Goal: Transaction & Acquisition: Book appointment/travel/reservation

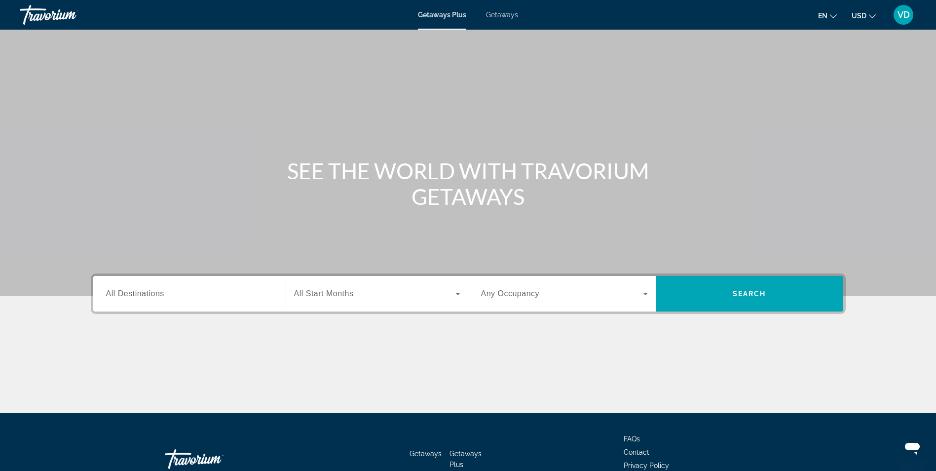
click at [493, 11] on span "Getaways" at bounding box center [502, 15] width 32 height 8
click at [140, 294] on span "All Destinations" at bounding box center [135, 293] width 58 height 8
click at [140, 294] on input "Destination All Destinations" at bounding box center [189, 294] width 167 height 12
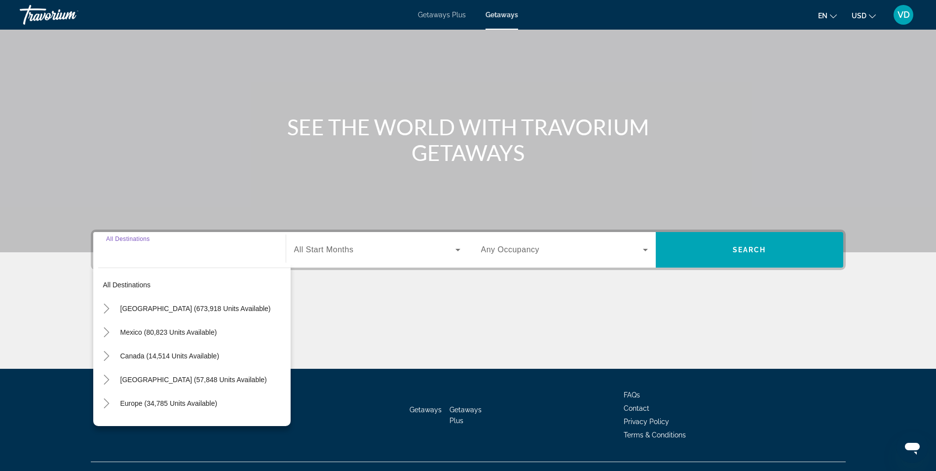
scroll to position [63, 0]
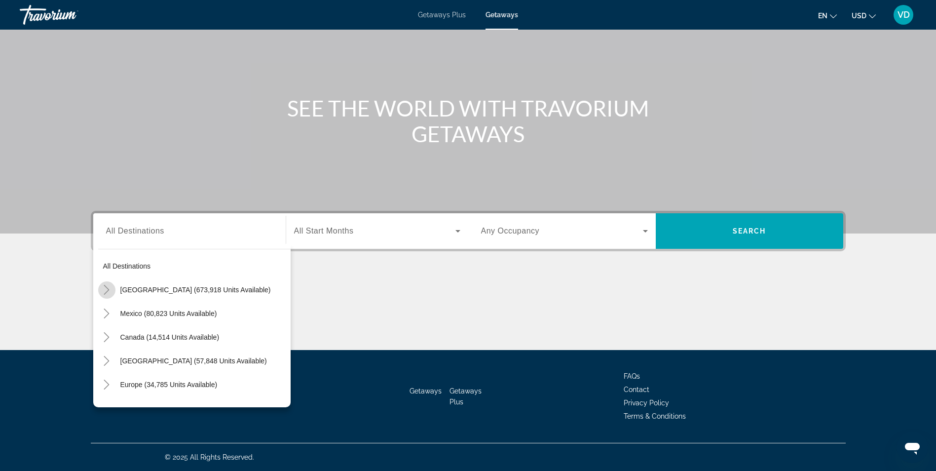
click at [105, 288] on icon "Toggle United States (673,918 units available)" at bounding box center [107, 290] width 10 height 10
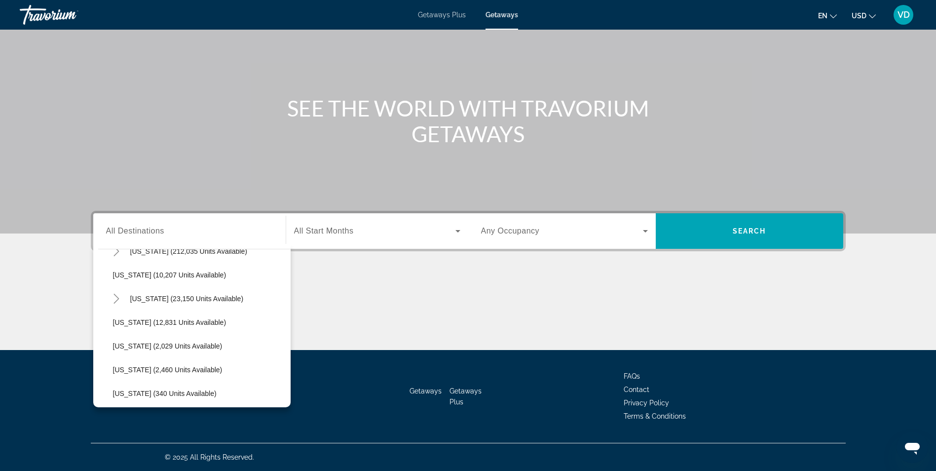
scroll to position [206, 0]
click at [151, 297] on span "[US_STATE] (23,150 units available)" at bounding box center [186, 297] width 113 height 8
type input "**********"
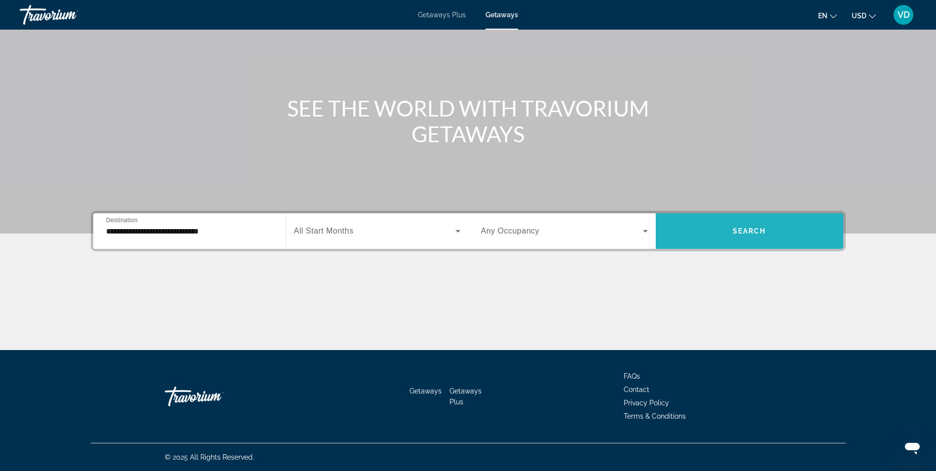
click at [733, 230] on span "Search" at bounding box center [750, 231] width 34 height 8
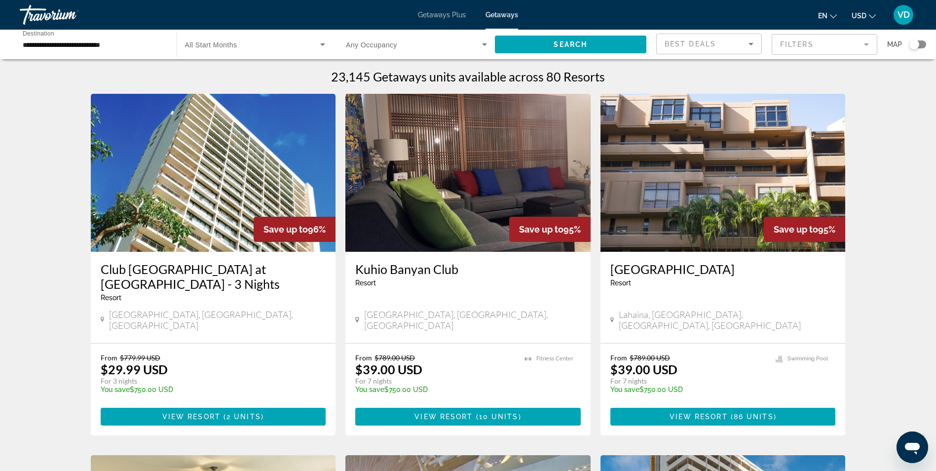
click at [667, 191] on img "Main content" at bounding box center [722, 173] width 245 height 158
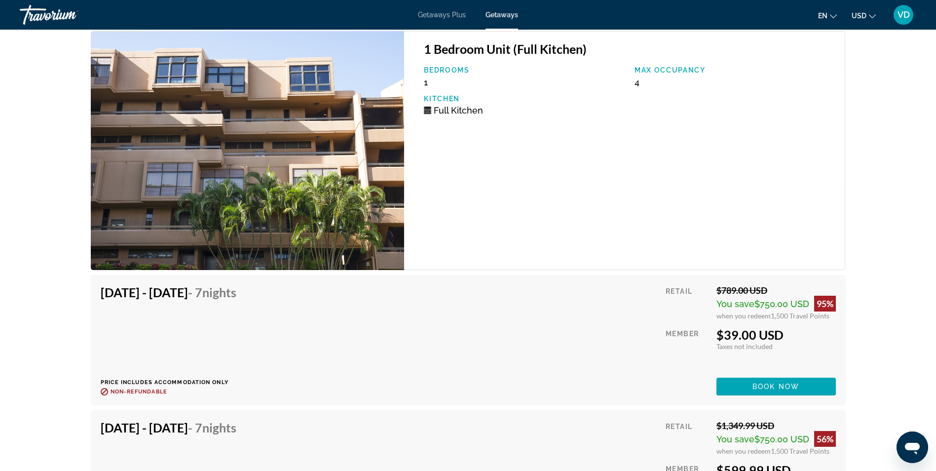
scroll to position [1794, 0]
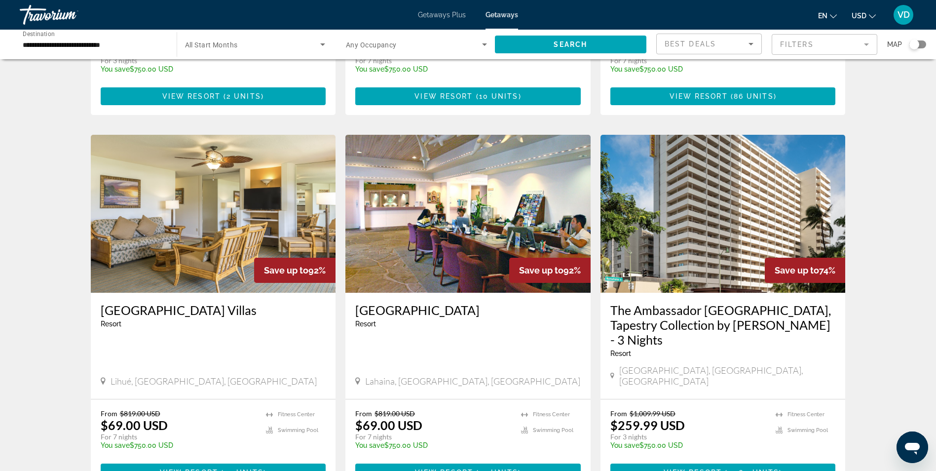
scroll to position [321, 0]
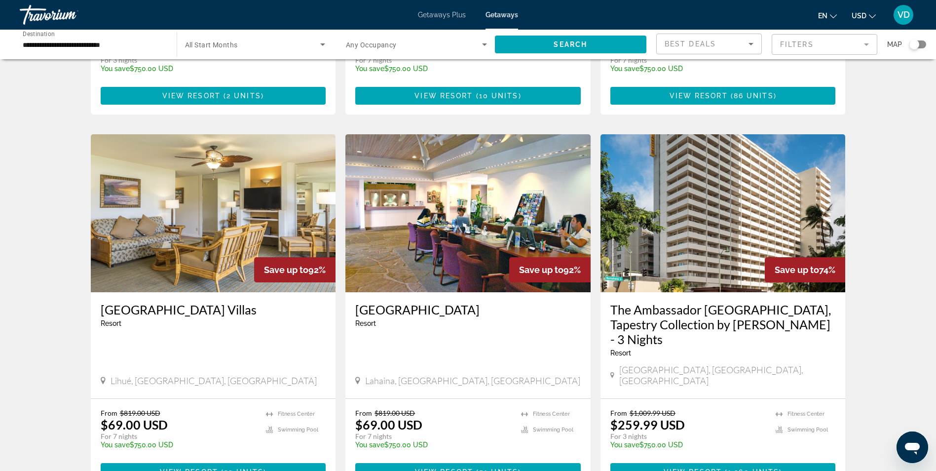
click at [137, 223] on img "Main content" at bounding box center [213, 213] width 245 height 158
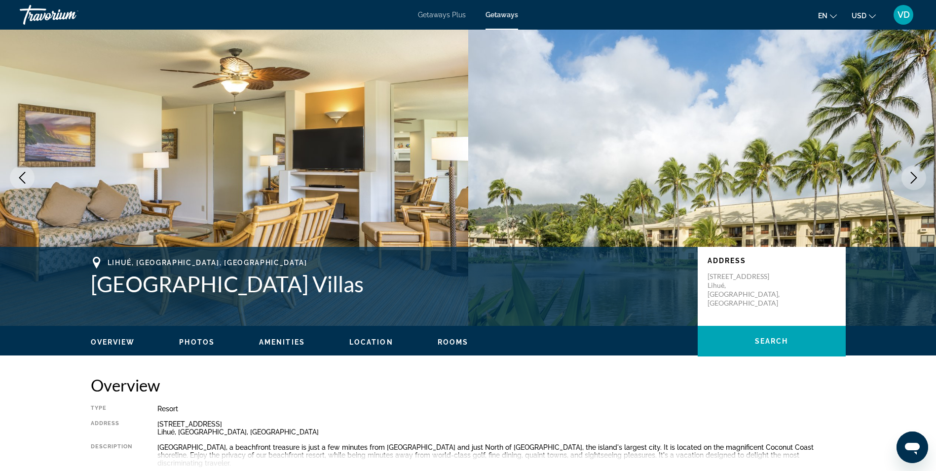
click at [318, 382] on h2 "Overview" at bounding box center [468, 385] width 755 height 20
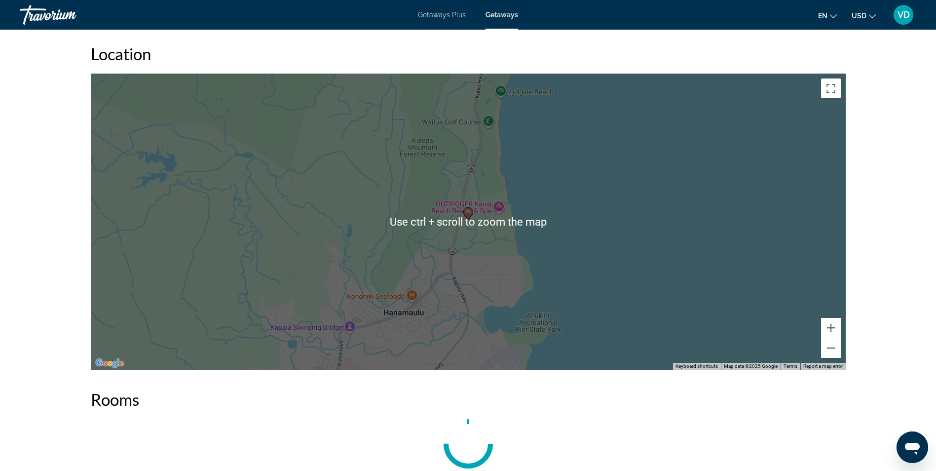
scroll to position [1569, 0]
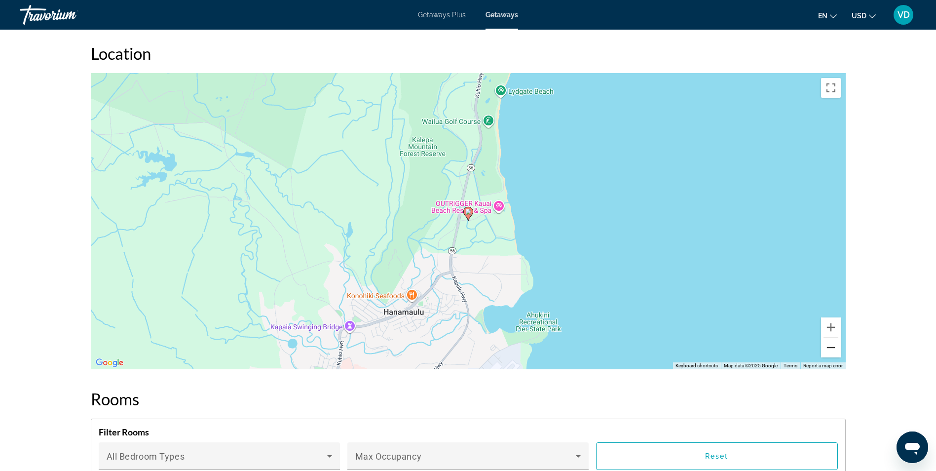
click at [829, 337] on button "Zoom out" at bounding box center [831, 347] width 20 height 20
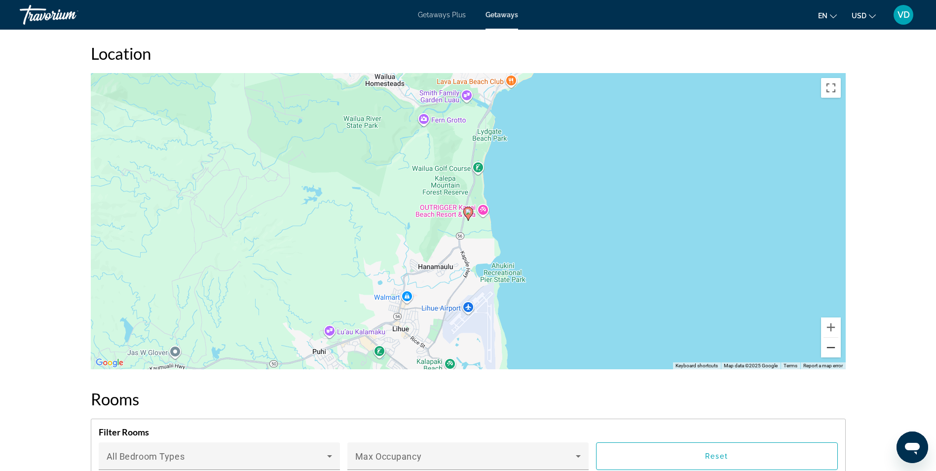
click at [829, 337] on button "Zoom out" at bounding box center [831, 347] width 20 height 20
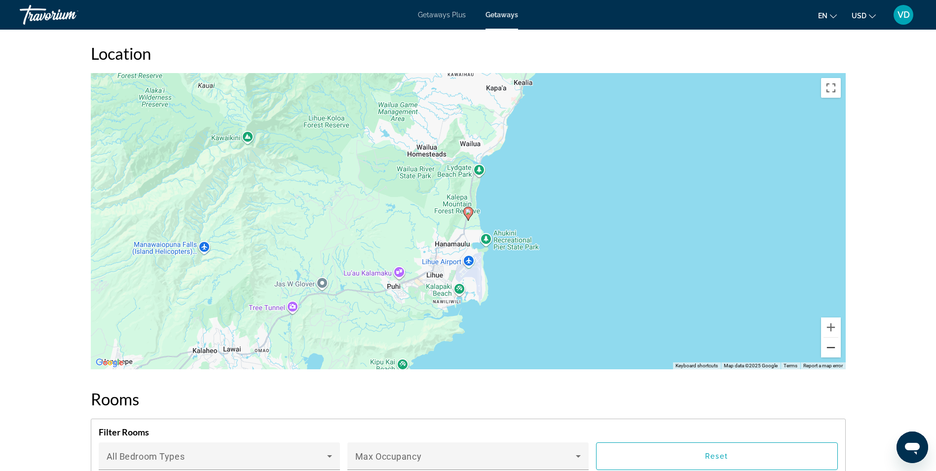
click at [829, 337] on button "Zoom out" at bounding box center [831, 347] width 20 height 20
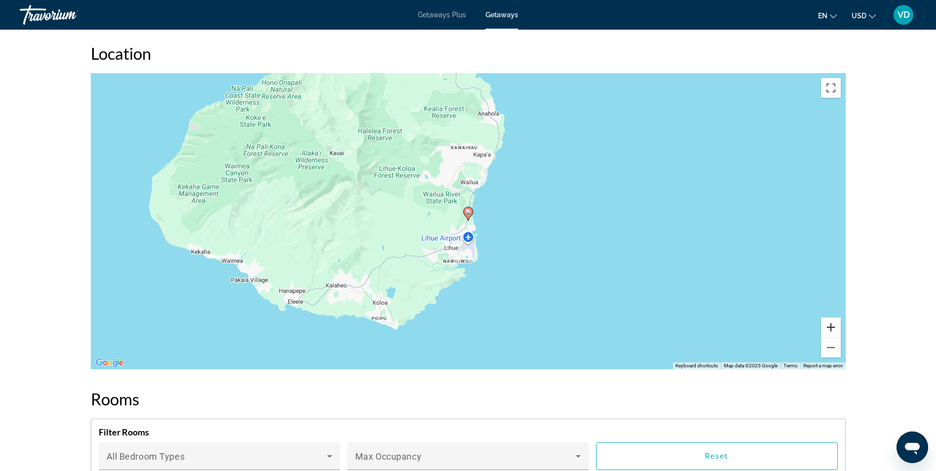
click at [828, 317] on button "Zoom in" at bounding box center [831, 327] width 20 height 20
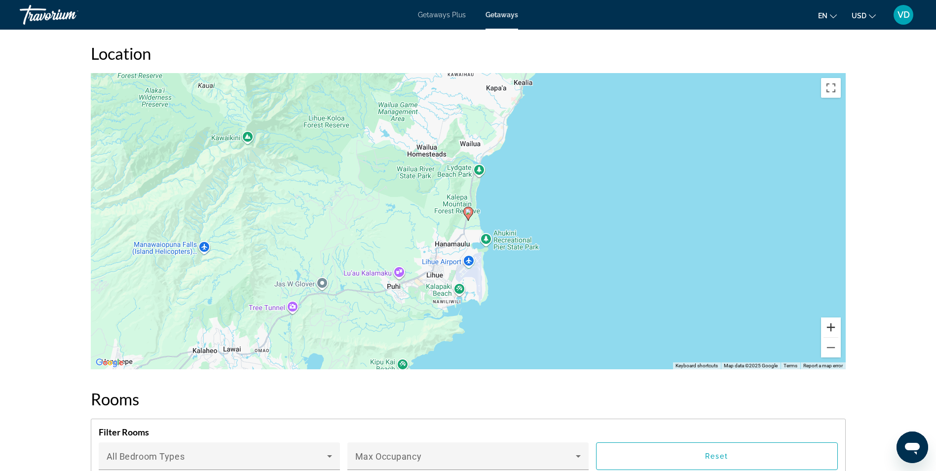
click at [828, 317] on button "Zoom in" at bounding box center [831, 327] width 20 height 20
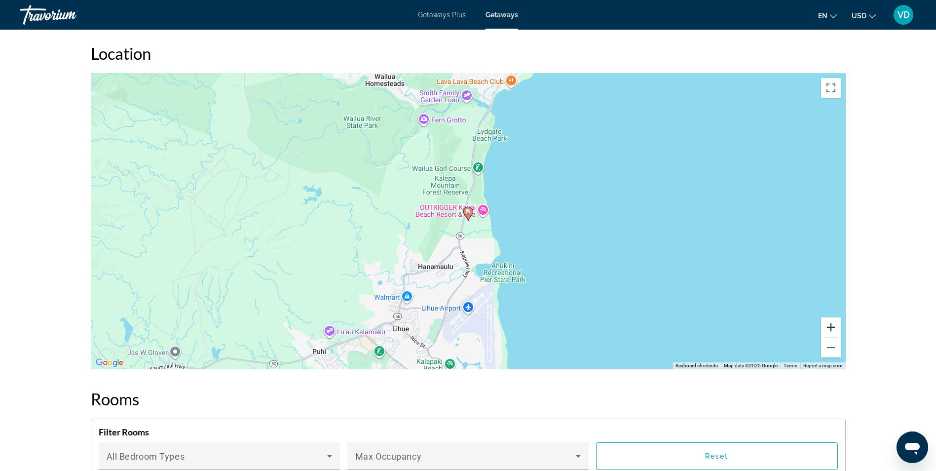
click at [828, 317] on button "Zoom in" at bounding box center [831, 327] width 20 height 20
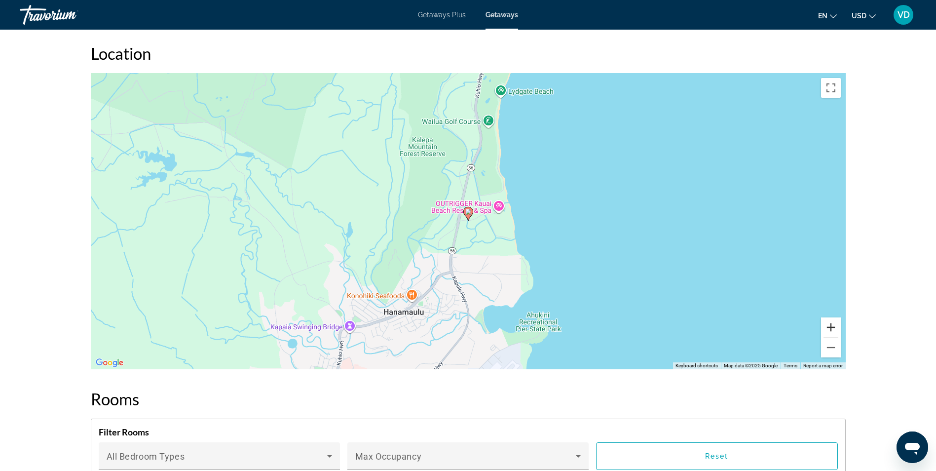
click at [828, 317] on button "Zoom in" at bounding box center [831, 327] width 20 height 20
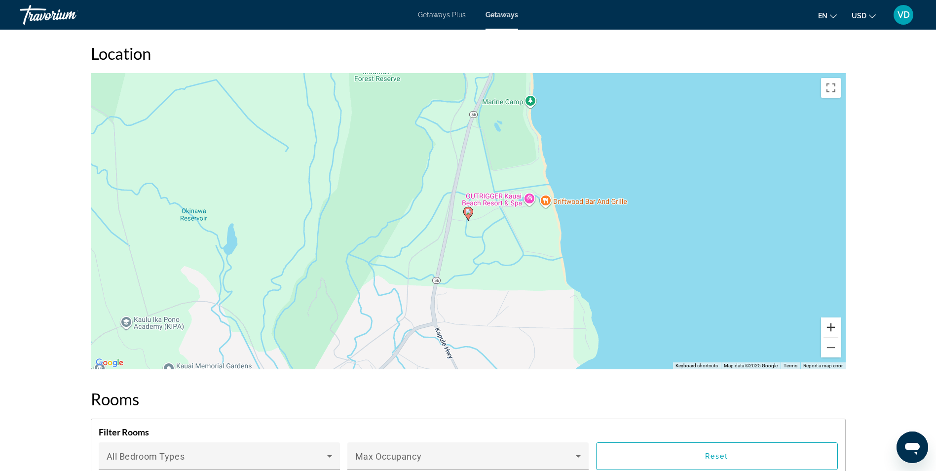
click at [828, 317] on button "Zoom in" at bounding box center [831, 327] width 20 height 20
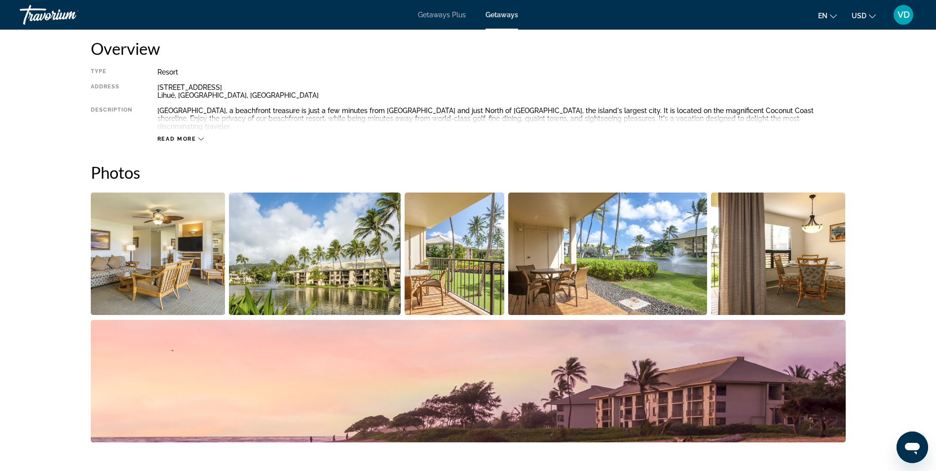
scroll to position [336, 0]
click at [159, 225] on img "Open full-screen image slider" at bounding box center [158, 254] width 135 height 122
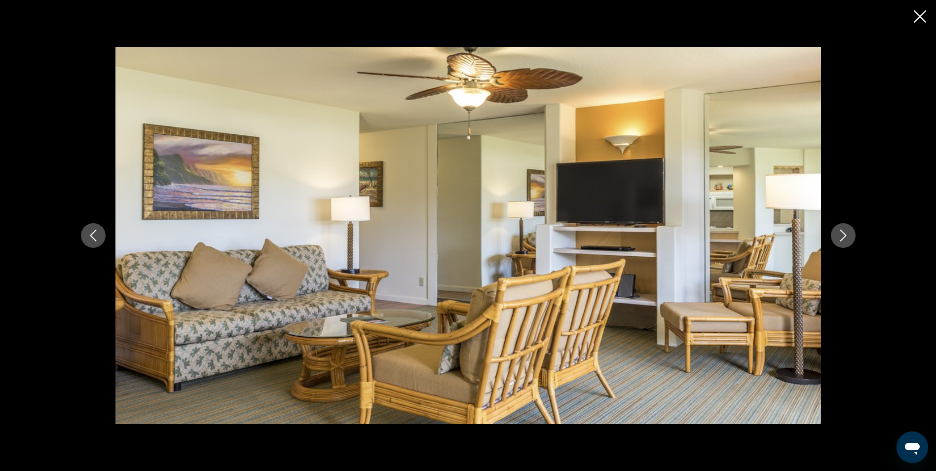
click at [841, 235] on icon "Next image" at bounding box center [843, 235] width 12 height 12
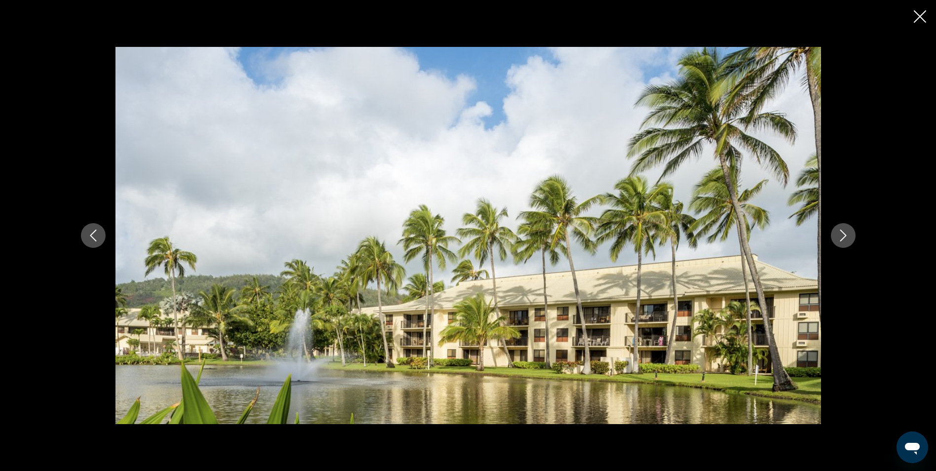
click at [841, 235] on icon "Next image" at bounding box center [843, 235] width 12 height 12
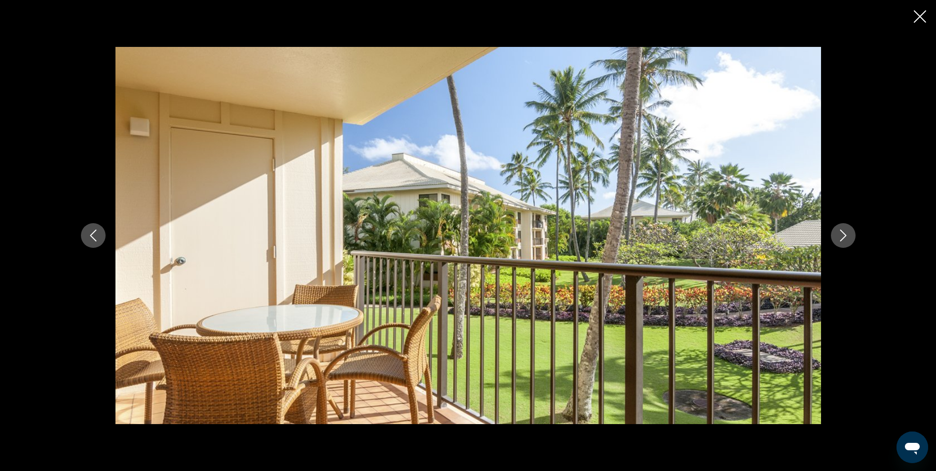
click at [841, 235] on icon "Next image" at bounding box center [843, 235] width 12 height 12
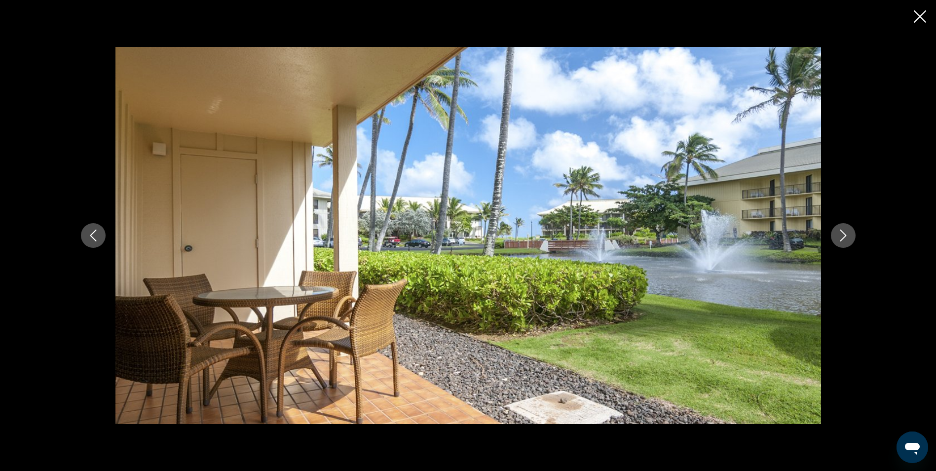
click at [841, 235] on icon "Next image" at bounding box center [843, 235] width 12 height 12
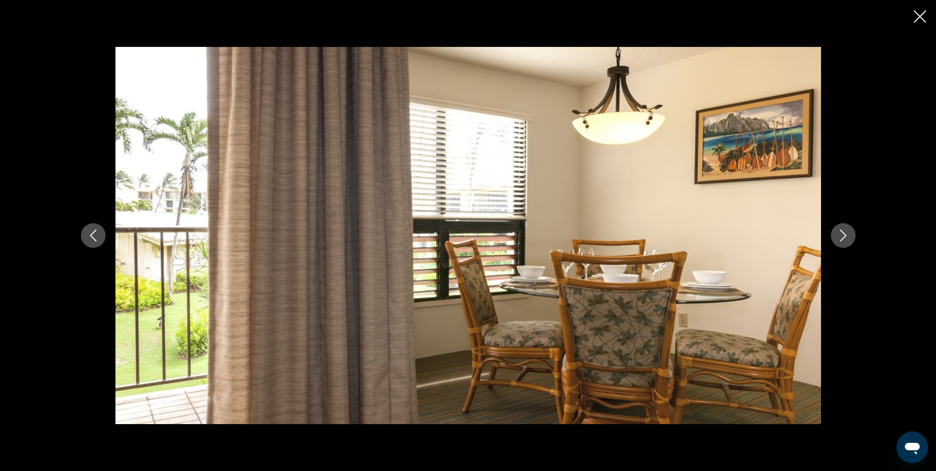
click at [841, 235] on icon "Next image" at bounding box center [843, 235] width 12 height 12
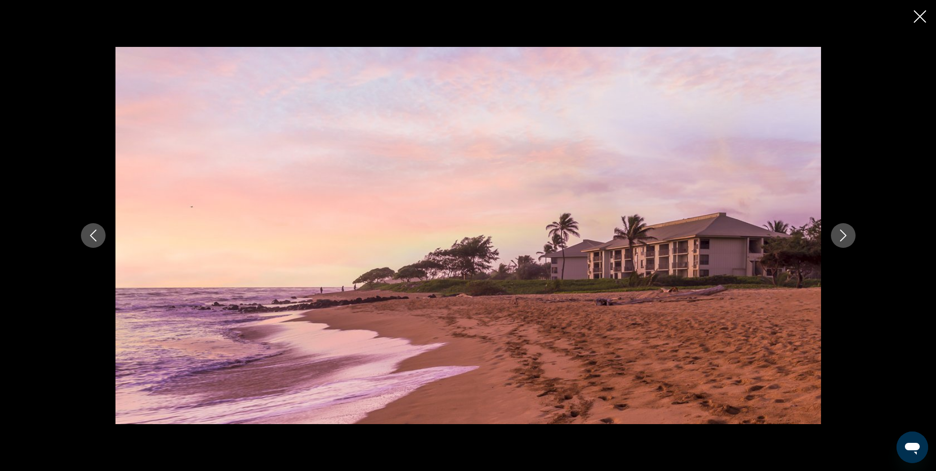
click at [841, 235] on icon "Next image" at bounding box center [843, 235] width 12 height 12
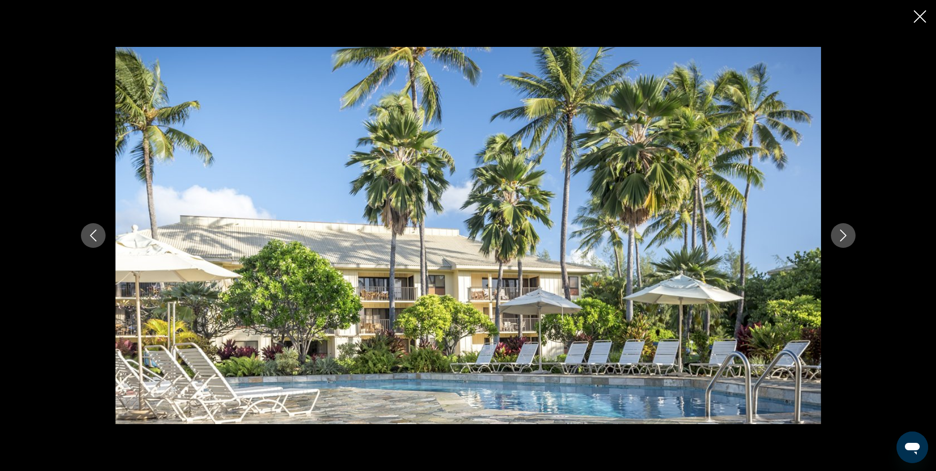
click at [841, 235] on icon "Next image" at bounding box center [843, 235] width 12 height 12
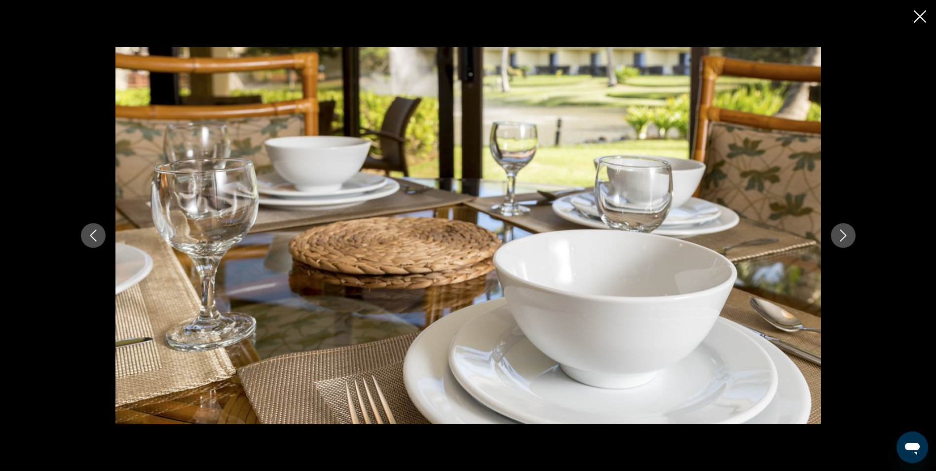
click at [841, 235] on icon "Next image" at bounding box center [843, 235] width 12 height 12
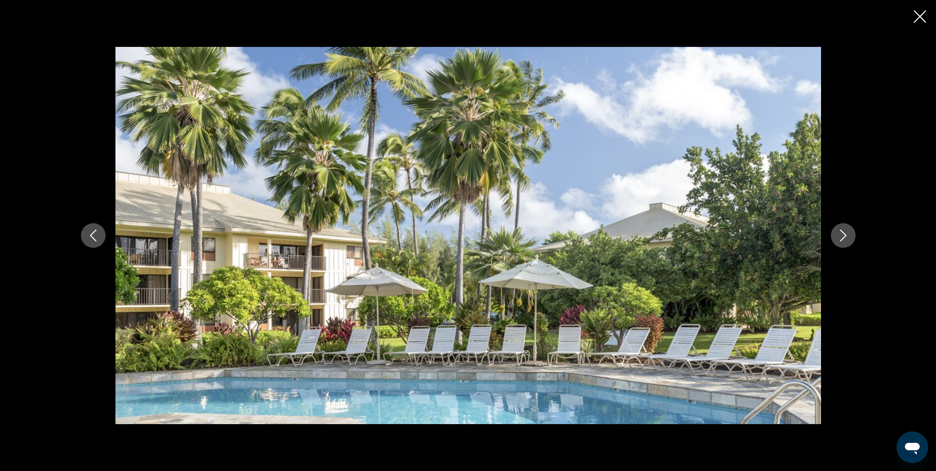
click at [841, 235] on icon "Next image" at bounding box center [843, 235] width 12 height 12
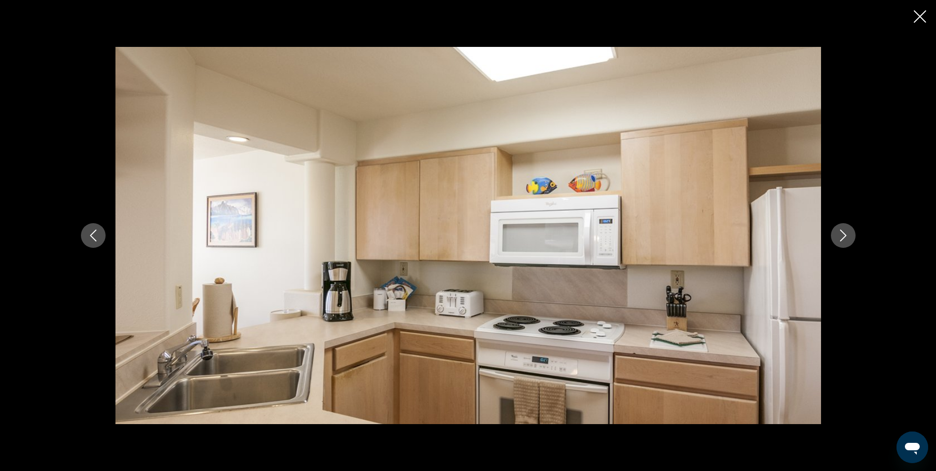
click at [841, 235] on icon "Next image" at bounding box center [843, 235] width 12 height 12
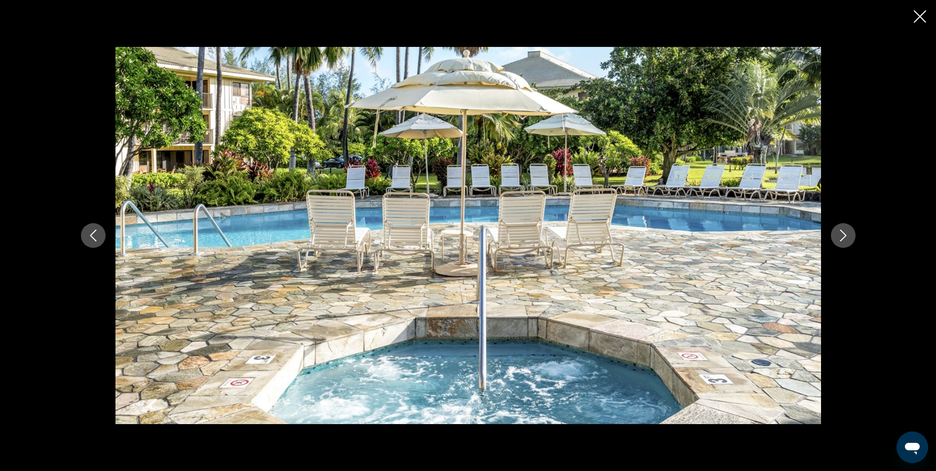
click at [841, 235] on icon "Next image" at bounding box center [843, 235] width 12 height 12
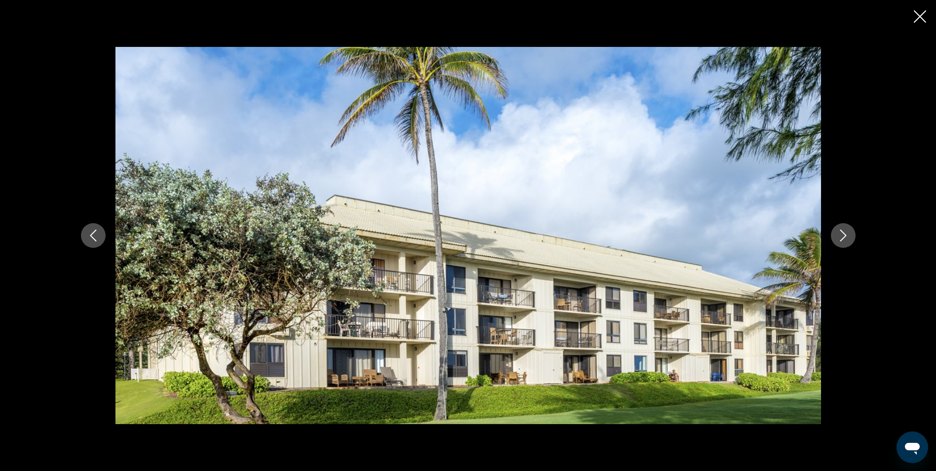
click at [841, 235] on icon "Next image" at bounding box center [843, 235] width 12 height 12
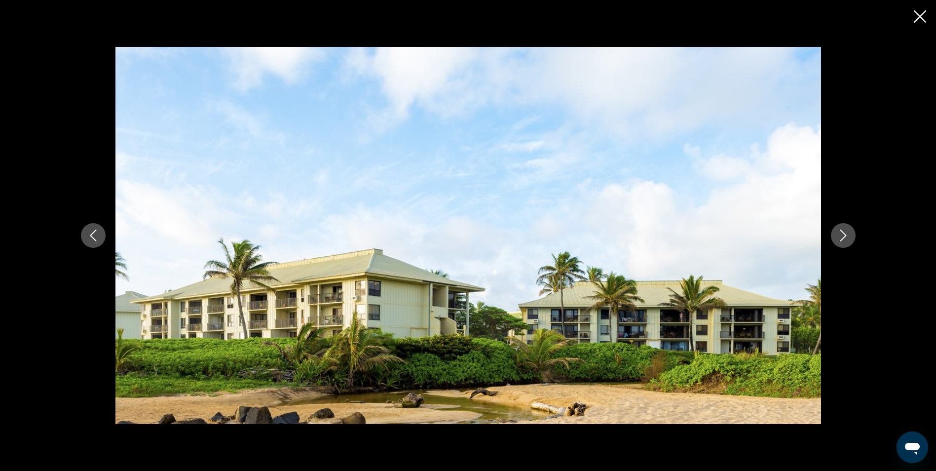
click at [841, 235] on icon "Next image" at bounding box center [843, 235] width 12 height 12
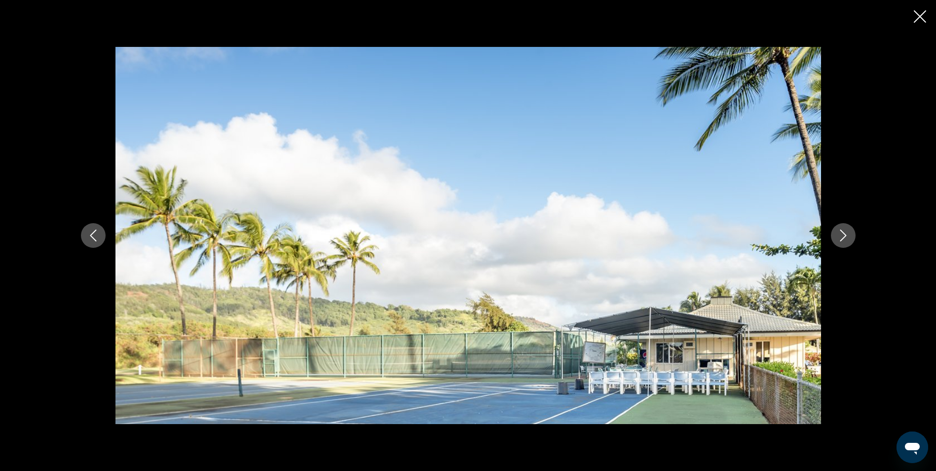
click at [841, 235] on icon "Next image" at bounding box center [843, 235] width 12 height 12
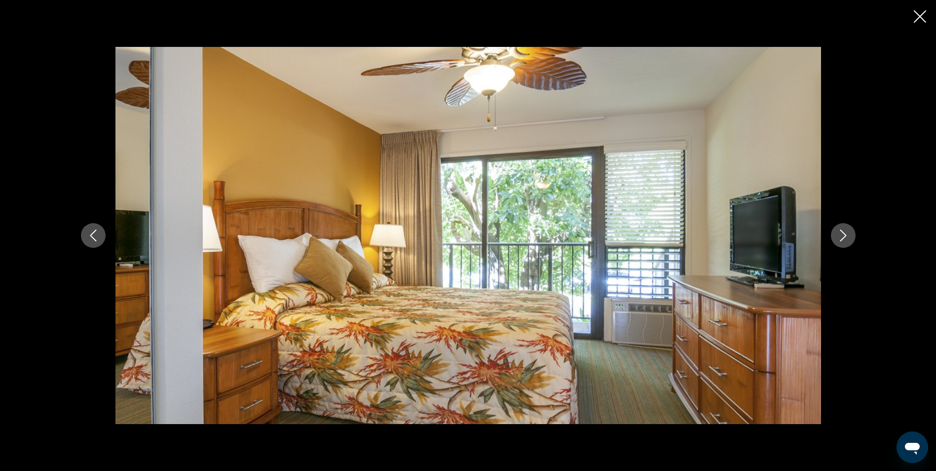
click at [841, 235] on icon "Next image" at bounding box center [843, 235] width 12 height 12
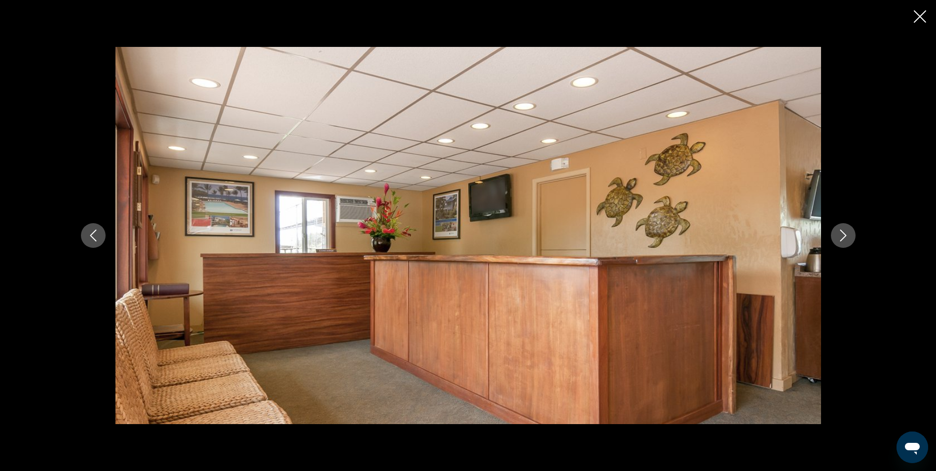
click at [841, 235] on icon "Next image" at bounding box center [843, 235] width 12 height 12
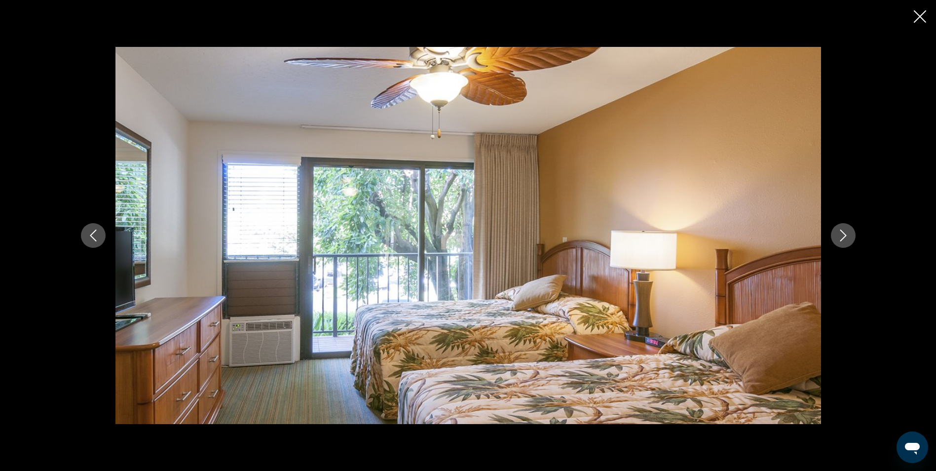
click at [841, 235] on icon "Next image" at bounding box center [843, 235] width 12 height 12
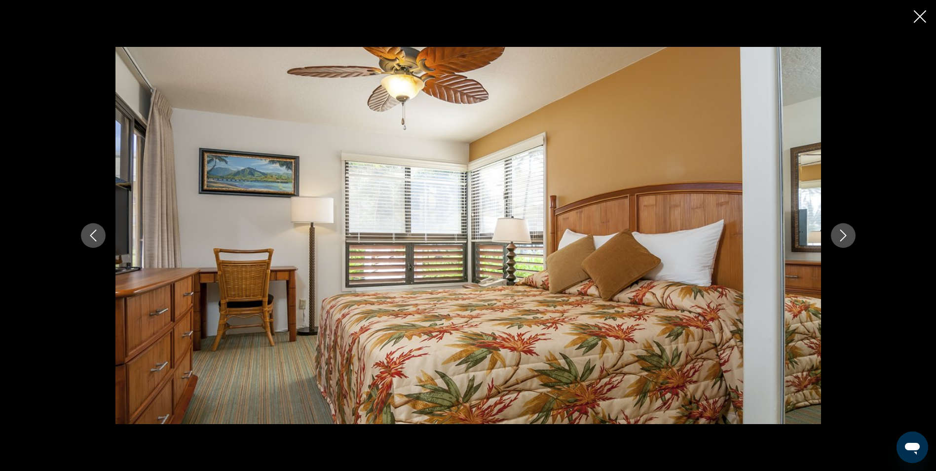
click at [841, 235] on icon "Next image" at bounding box center [843, 235] width 12 height 12
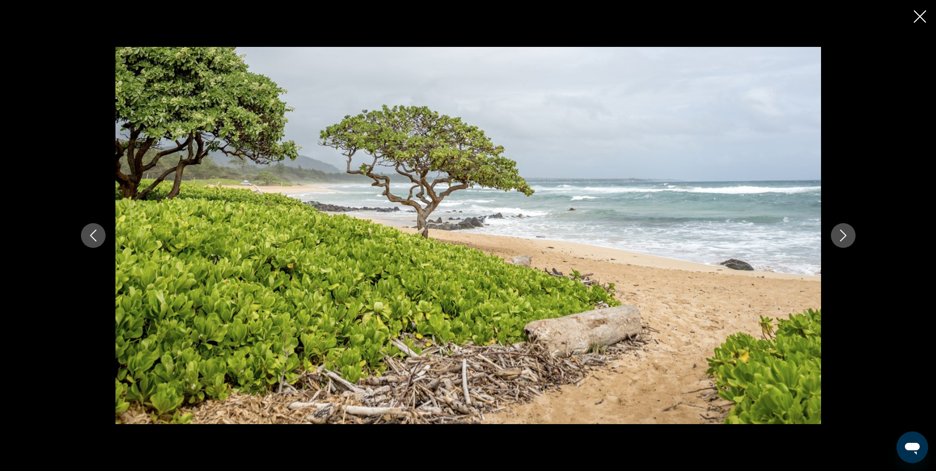
click at [841, 235] on icon "Next image" at bounding box center [843, 235] width 12 height 12
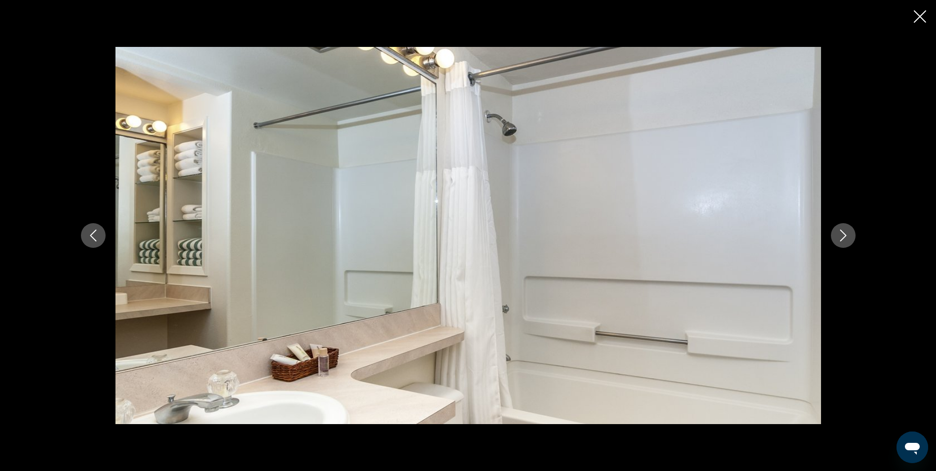
click at [841, 235] on icon "Next image" at bounding box center [843, 235] width 12 height 12
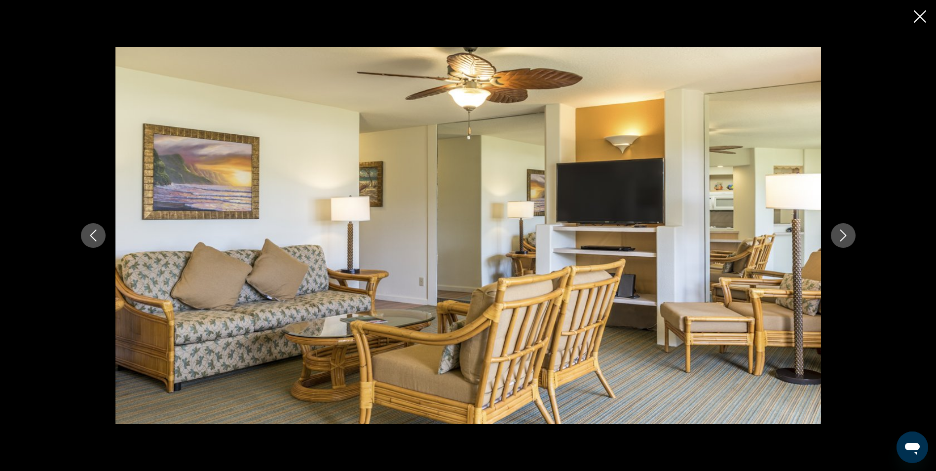
click at [841, 235] on icon "Next image" at bounding box center [843, 235] width 12 height 12
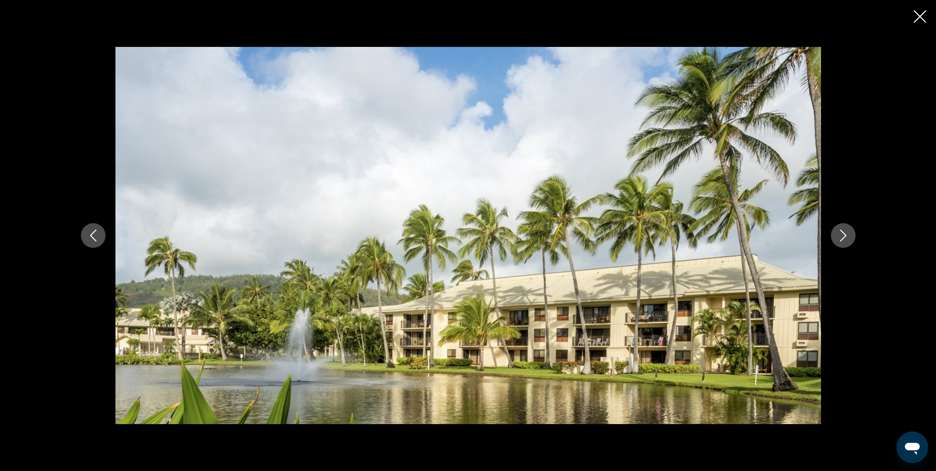
click at [924, 15] on icon "Close slideshow" at bounding box center [920, 16] width 12 height 12
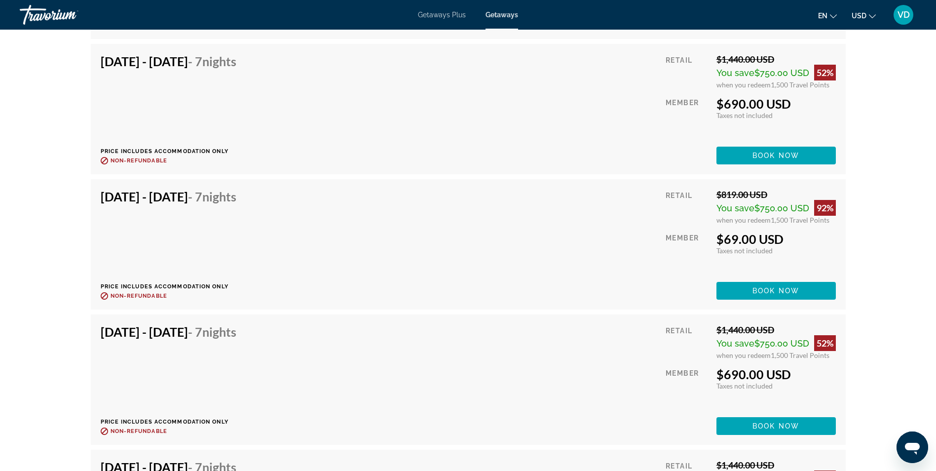
scroll to position [2527, 0]
click at [784, 286] on span "Book now" at bounding box center [775, 290] width 47 height 8
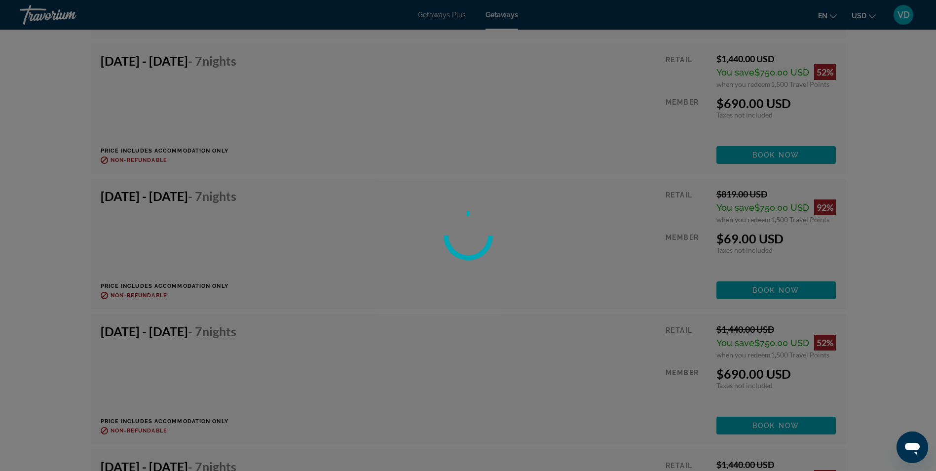
click at [888, 274] on div at bounding box center [468, 235] width 936 height 471
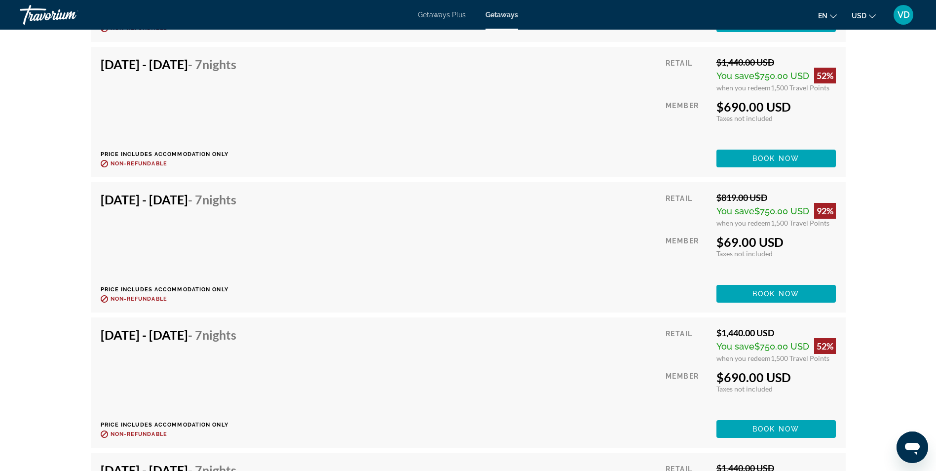
scroll to position [2530, 0]
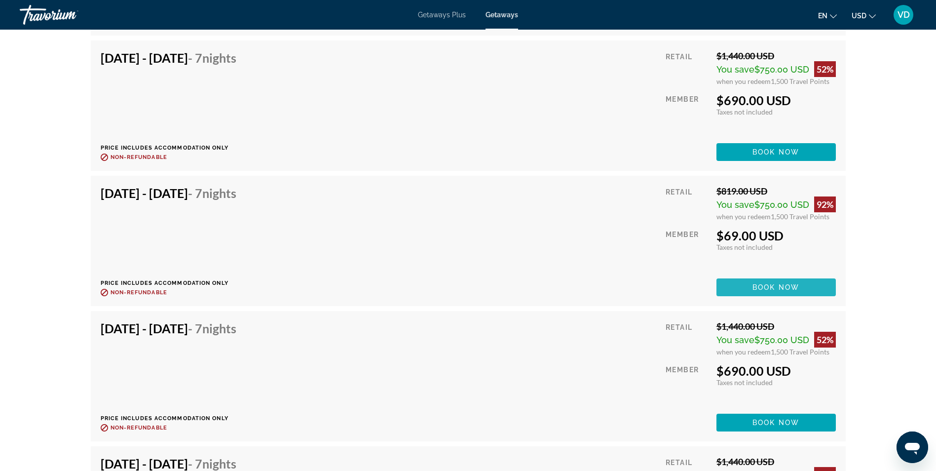
click at [783, 275] on span "Main content" at bounding box center [775, 287] width 119 height 24
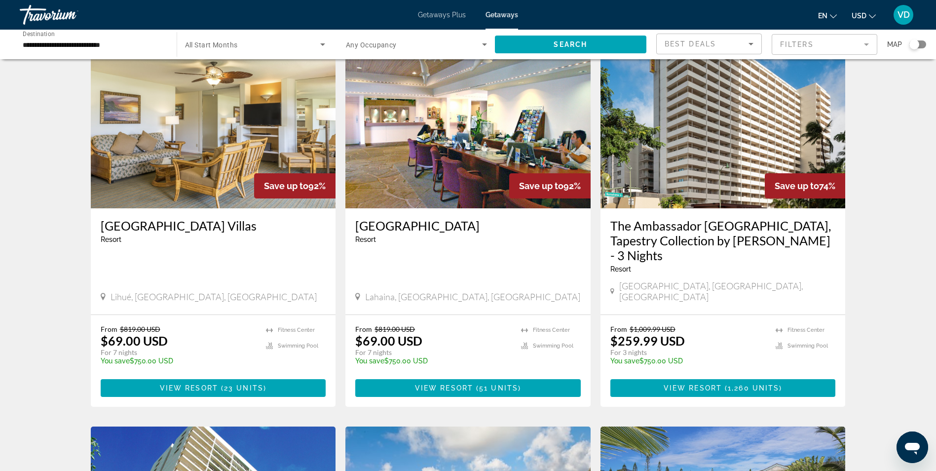
scroll to position [414, 0]
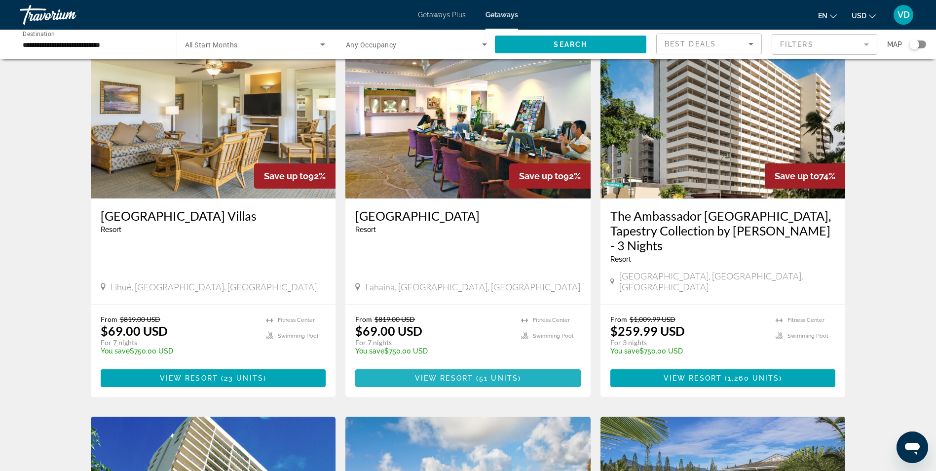
click at [454, 374] on span "View Resort" at bounding box center [444, 378] width 58 height 8
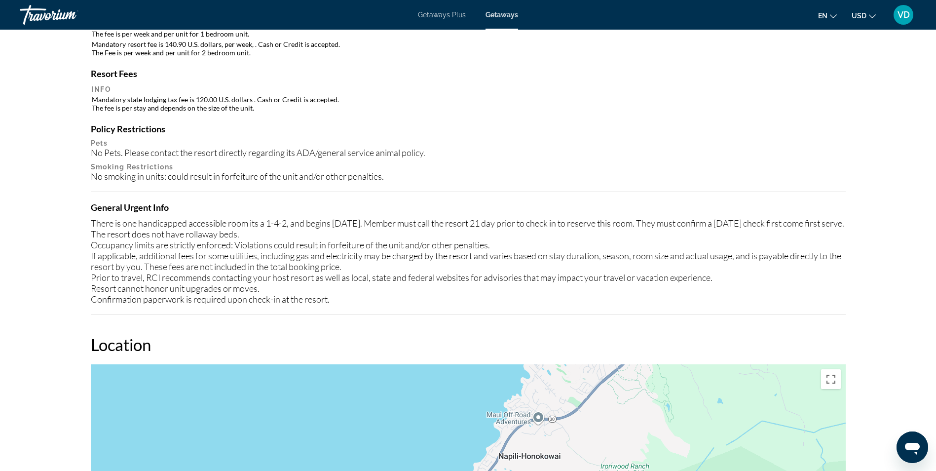
scroll to position [957, 0]
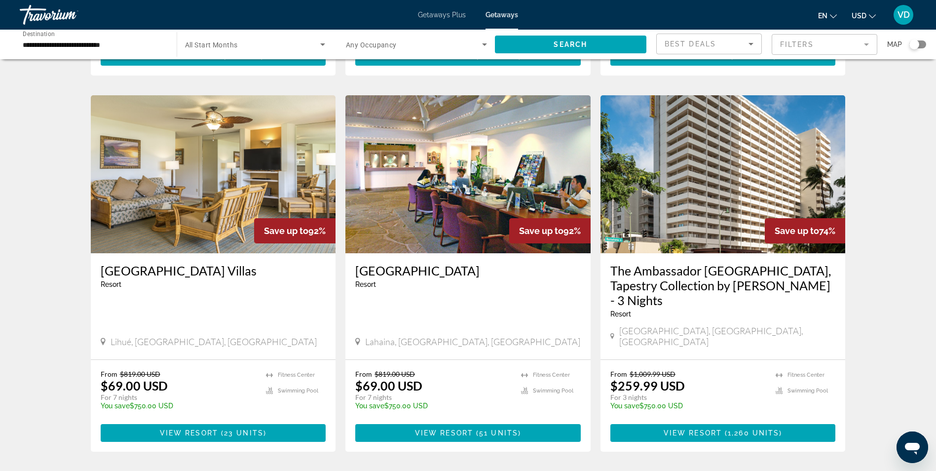
scroll to position [359, 0]
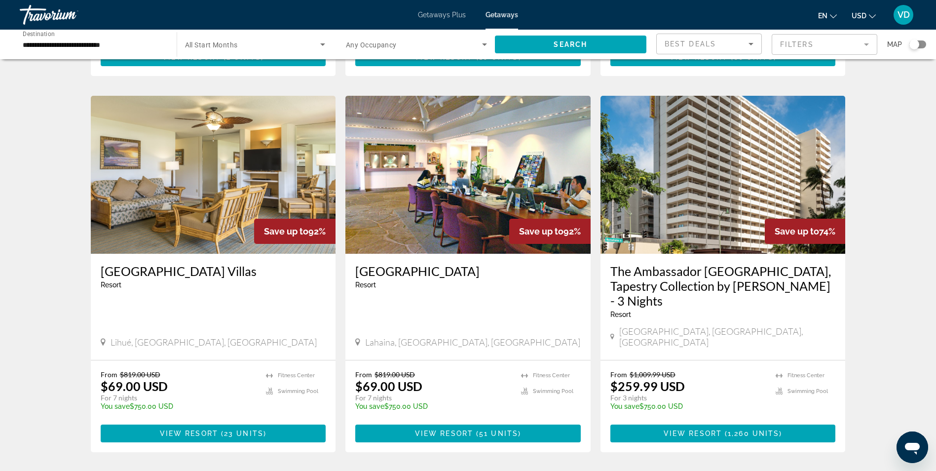
click at [186, 222] on img "Main content" at bounding box center [213, 175] width 245 height 158
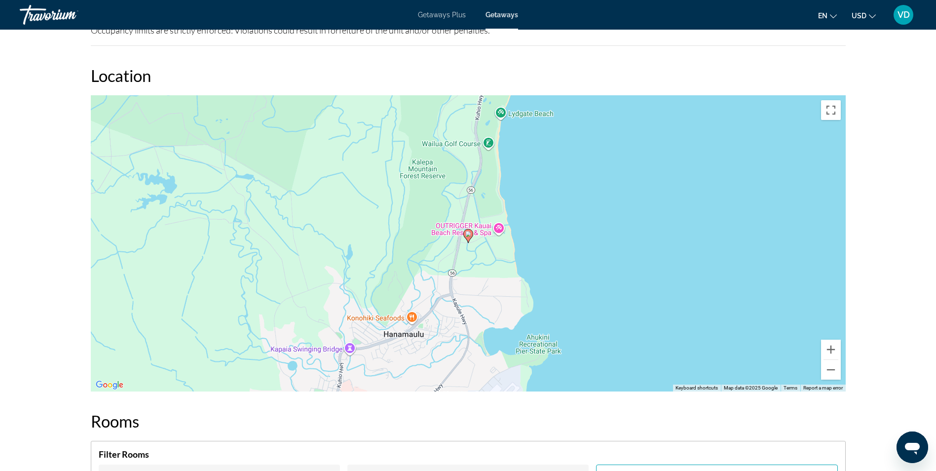
scroll to position [1537, 0]
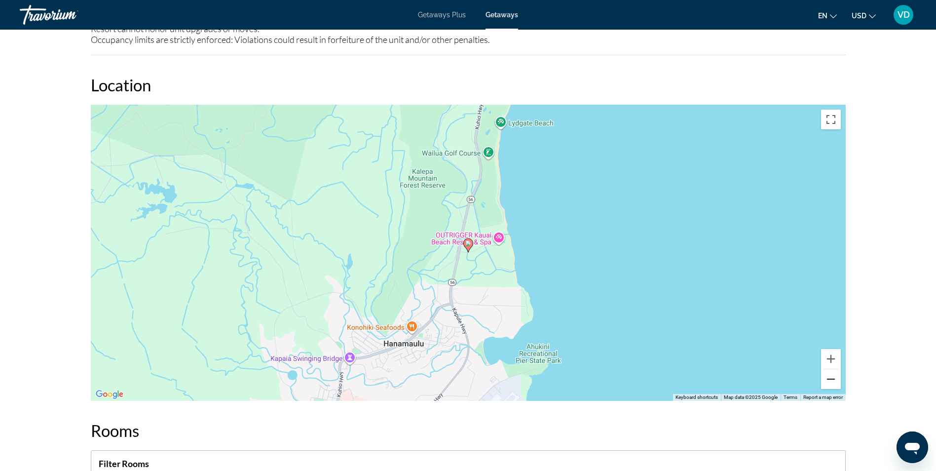
click at [838, 369] on button "Zoom out" at bounding box center [831, 379] width 20 height 20
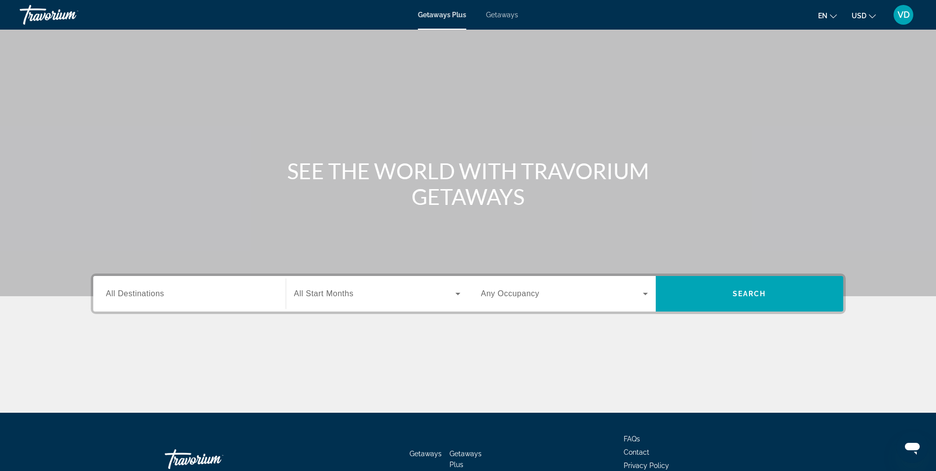
click at [502, 12] on span "Getaways" at bounding box center [502, 15] width 32 height 8
click at [138, 292] on span "All Destinations" at bounding box center [135, 293] width 58 height 8
click at [138, 292] on input "Destination All Destinations" at bounding box center [189, 294] width 167 height 12
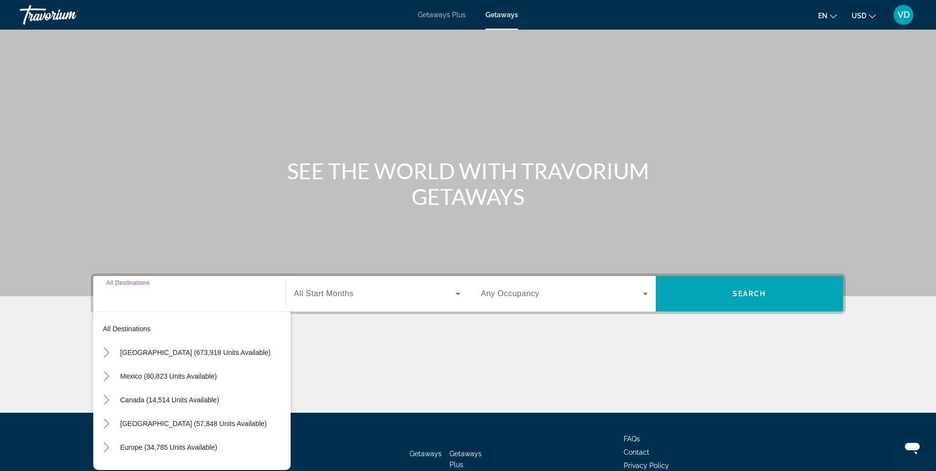
scroll to position [63, 0]
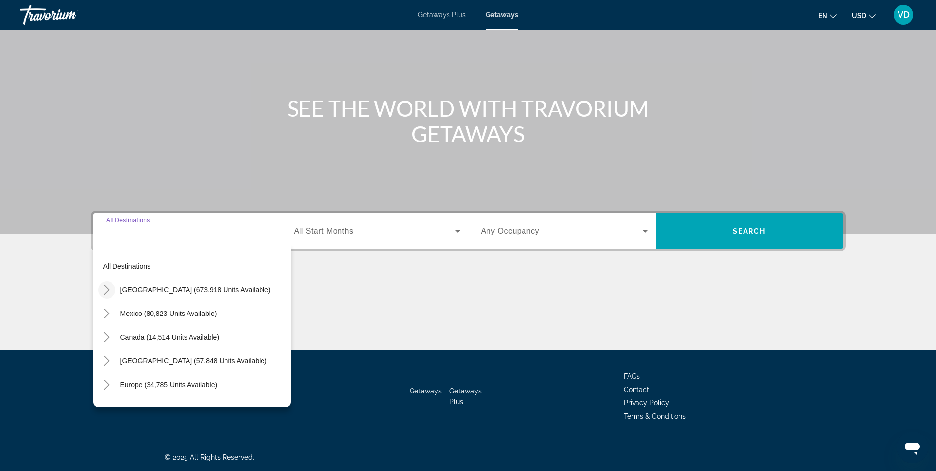
click at [104, 290] on icon "Toggle United States (673,918 units available)" at bounding box center [107, 290] width 10 height 10
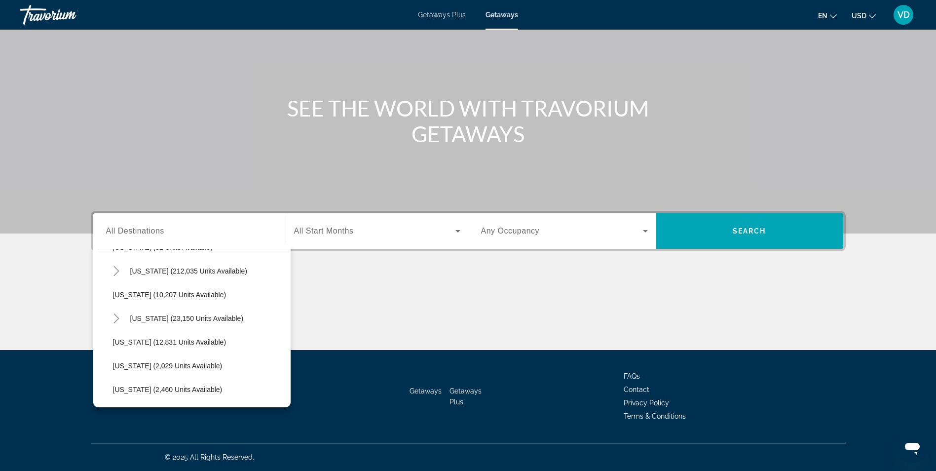
scroll to position [185, 0]
click at [156, 318] on span "[US_STATE] (23,150 units available)" at bounding box center [186, 317] width 113 height 8
type input "**********"
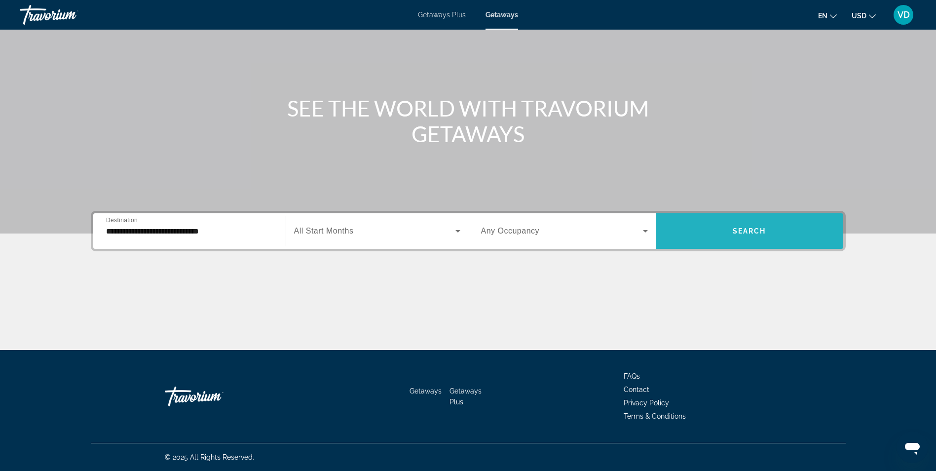
click at [736, 231] on span "Search" at bounding box center [750, 231] width 34 height 8
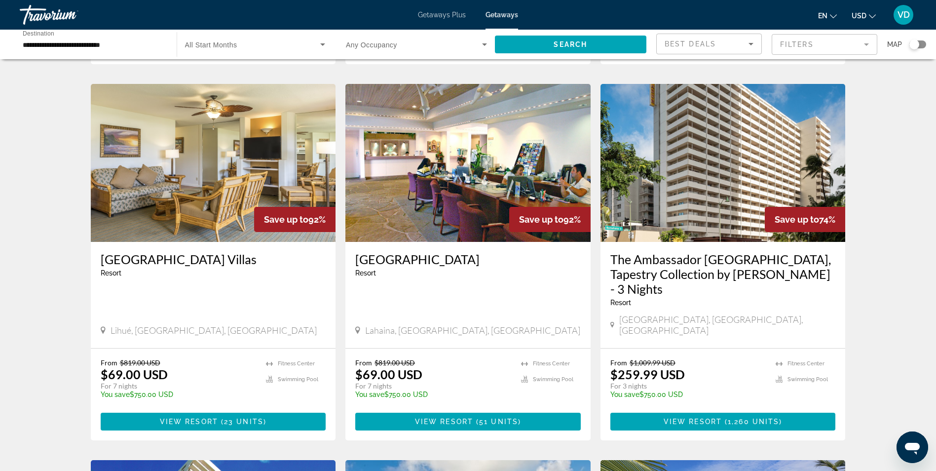
scroll to position [371, 0]
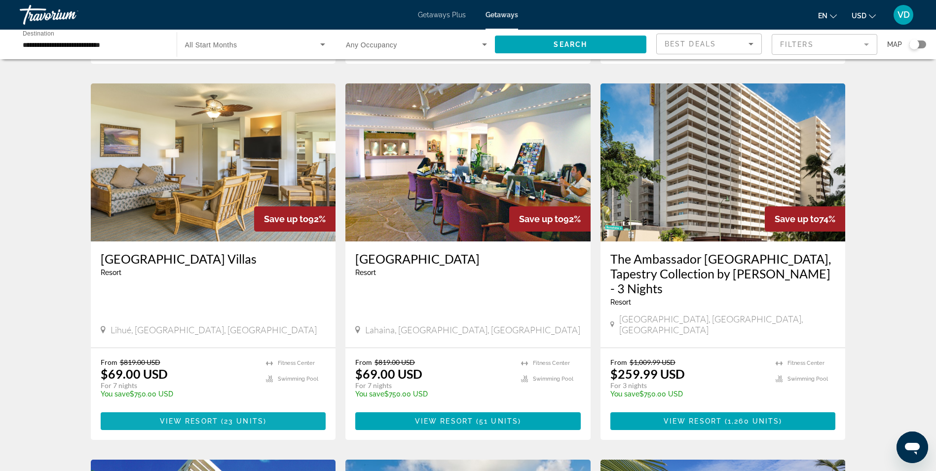
click at [204, 417] on span "View Resort" at bounding box center [189, 421] width 58 height 8
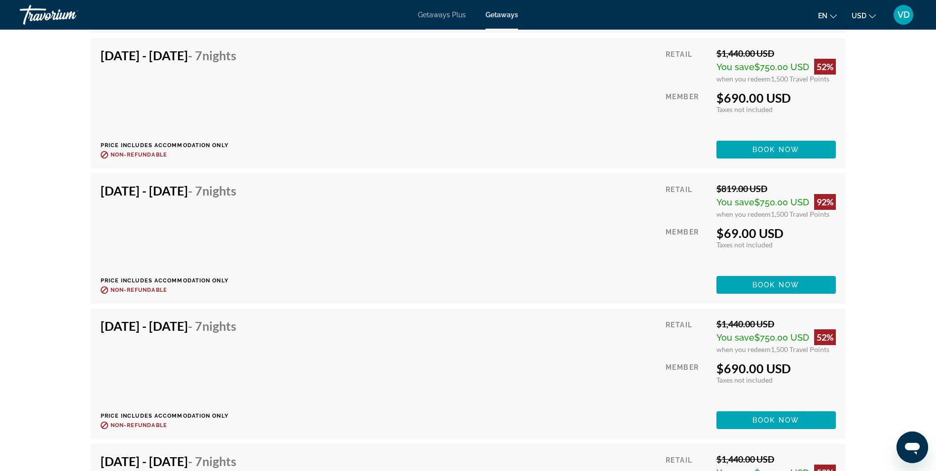
scroll to position [2535, 0]
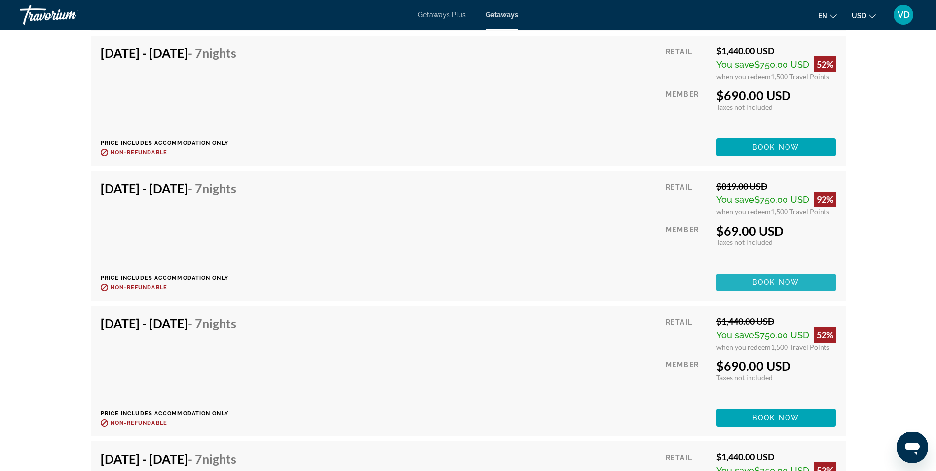
click at [776, 278] on span "Book now" at bounding box center [775, 282] width 47 height 8
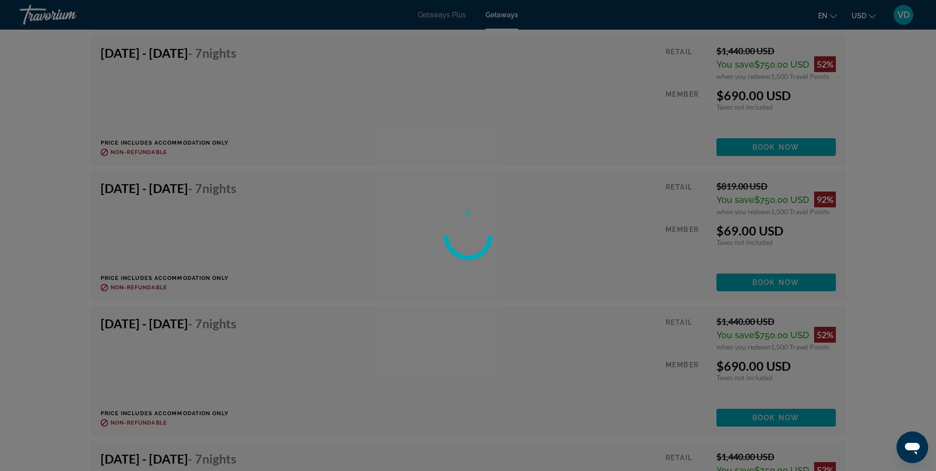
click at [833, 249] on div at bounding box center [468, 235] width 936 height 471
